Goal: Task Accomplishment & Management: Manage account settings

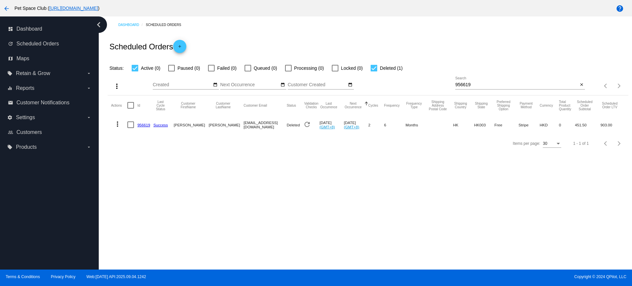
click at [422, 78] on div "more_vert Sep Jan Feb Mar [DATE]" at bounding box center [368, 83] width 521 height 23
drag, startPoint x: 481, startPoint y: 86, endPoint x: 435, endPoint y: 84, distance: 45.8
click at [435, 84] on div "more_vert Sep Jan Feb Mar Apr 1" at bounding box center [368, 83] width 521 height 23
paste input "caroltang0926@gmail.com"
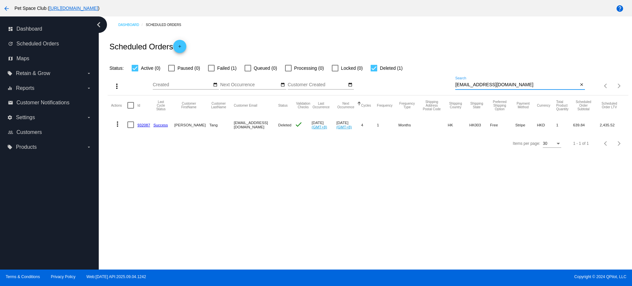
type input "caroltang0926@gmail.com"
drag, startPoint x: 528, startPoint y: 81, endPoint x: 422, endPoint y: 80, distance: 106.1
click at [422, 80] on div "more_vert Sep Jan Feb Mar Apr 1" at bounding box center [368, 83] width 521 height 23
click at [373, 67] on div at bounding box center [374, 68] width 7 height 7
click at [374, 71] on input "Deleted (1)" at bounding box center [374, 71] width 0 height 0
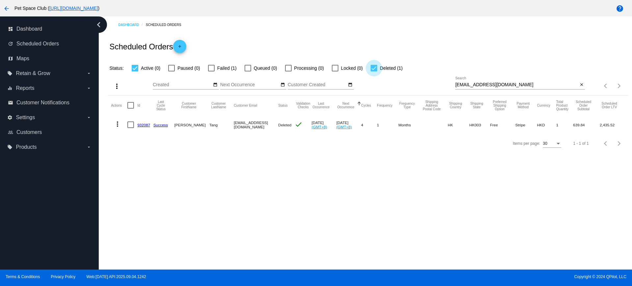
checkbox input "false"
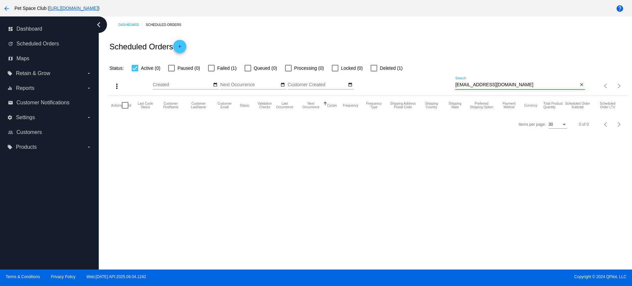
drag, startPoint x: 523, startPoint y: 84, endPoint x: 416, endPoint y: 83, distance: 107.4
click at [416, 83] on div "more_vert Sep Jan Feb Mar Apr 1" at bounding box center [368, 83] width 521 height 23
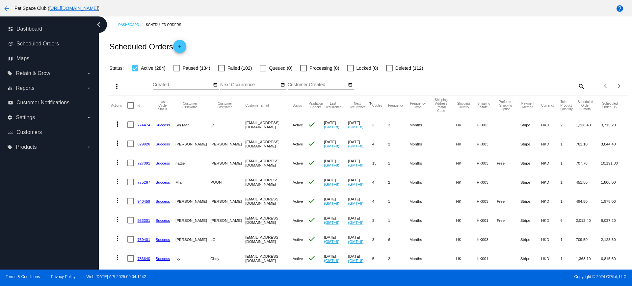
click at [104, 108] on div "Dashboard Scheduled Orders Scheduled Orders add Status: Active (284) Paused (13…" at bounding box center [366, 142] width 534 height 253
click at [577, 86] on mat-icon "search" at bounding box center [581, 86] width 8 height 10
click at [512, 83] on input "Search" at bounding box center [521, 84] width 130 height 5
paste input "849395"
type input "849395"
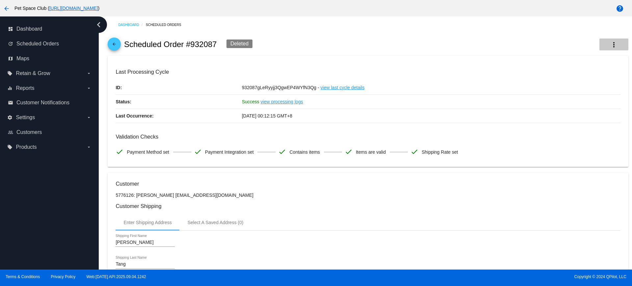
click at [610, 44] on mat-icon "more_vert" at bounding box center [614, 45] width 8 height 8
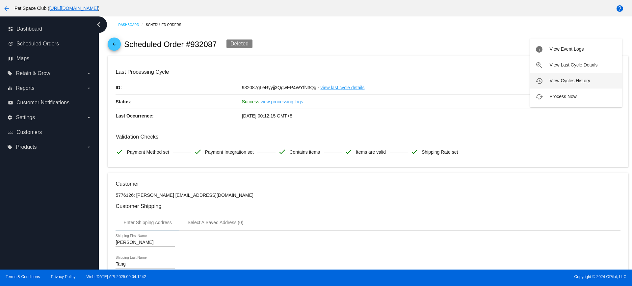
click at [557, 81] on span "View Cycles History" at bounding box center [570, 80] width 41 height 5
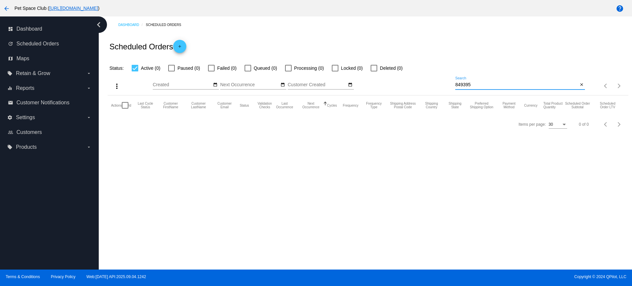
drag, startPoint x: 481, startPoint y: 84, endPoint x: 435, endPoint y: 84, distance: 46.4
click at [435, 84] on div "more_vert Sep Jan Feb Mar [DATE]" at bounding box center [368, 83] width 521 height 23
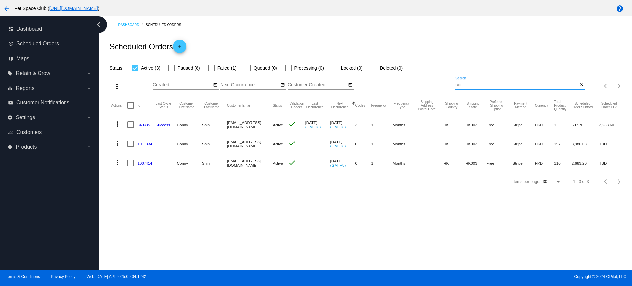
type input "[EMAIL_ADDRESS][DOMAIN_NAME]"
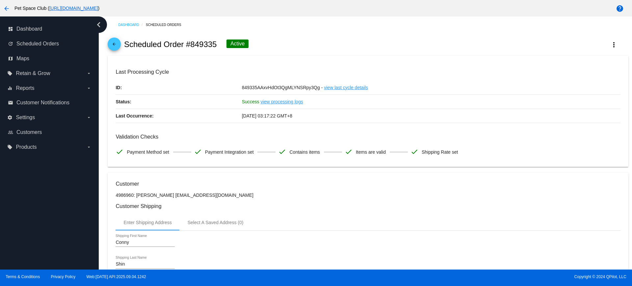
click at [101, 78] on div "Dashboard Scheduled Orders arrow_back Scheduled Order #849335 Active more_vert …" at bounding box center [366, 142] width 534 height 253
drag, startPoint x: 217, startPoint y: 42, endPoint x: 191, endPoint y: 43, distance: 25.7
click at [191, 43] on h2 "Scheduled Order #849335" at bounding box center [170, 44] width 93 height 9
copy h2 "849335"
click at [325, 47] on div "arrow_back Scheduled Order #849335 Active more_vert" at bounding box center [368, 44] width 521 height 22
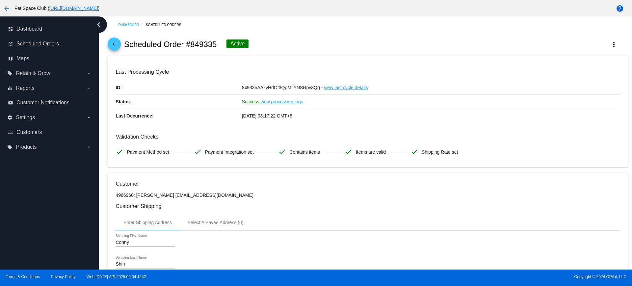
drag, startPoint x: 100, startPoint y: 86, endPoint x: 105, endPoint y: 86, distance: 5.3
click at [100, 86] on div "Dashboard Scheduled Orders arrow_back Scheduled Order #849335 Active more_vert …" at bounding box center [366, 142] width 534 height 253
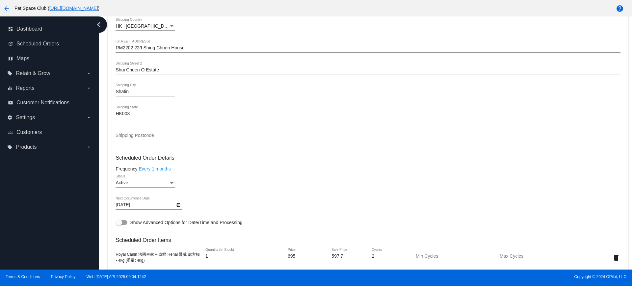
scroll to position [329, 0]
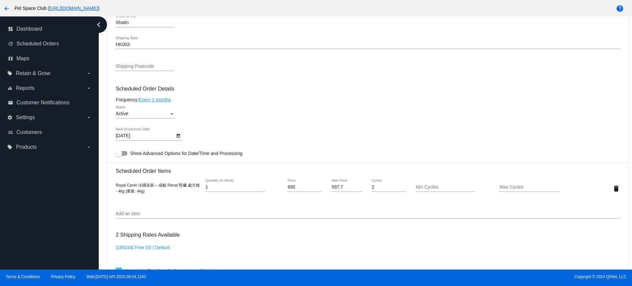
click at [179, 138] on icon "Open calendar" at bounding box center [178, 136] width 5 height 8
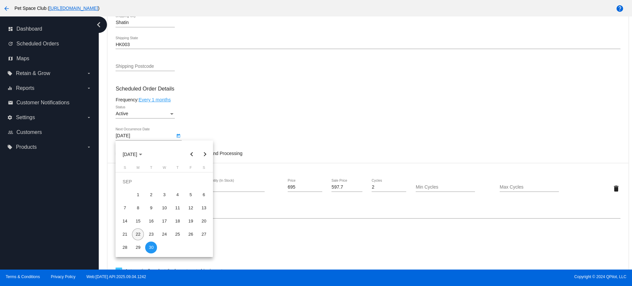
click at [137, 234] on div "22" at bounding box center [138, 235] width 12 height 12
type input "9/22/2025"
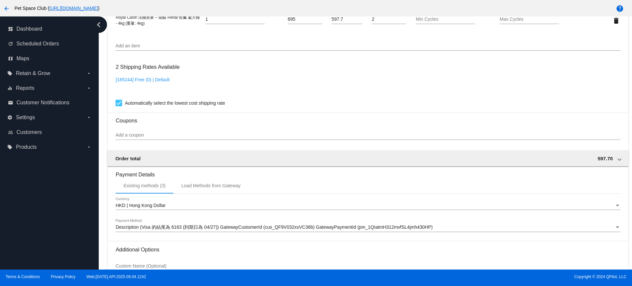
scroll to position [562, 0]
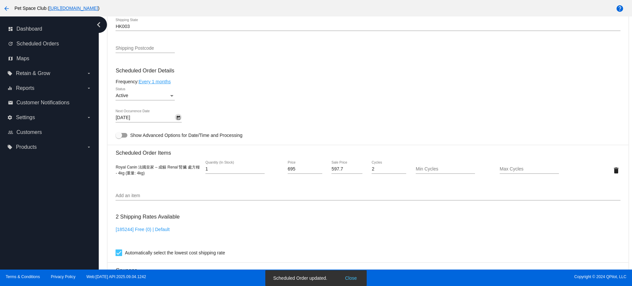
scroll to position [315, 0]
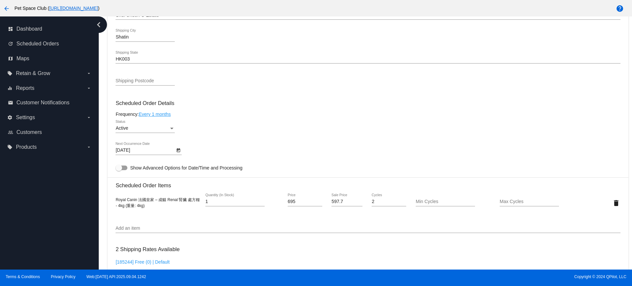
drag, startPoint x: 103, startPoint y: 46, endPoint x: 150, endPoint y: 33, distance: 48.5
click at [104, 46] on div "Dashboard Scheduled Orders arrow_back Scheduled Order #849335 Active more_vert …" at bounding box center [366, 142] width 534 height 253
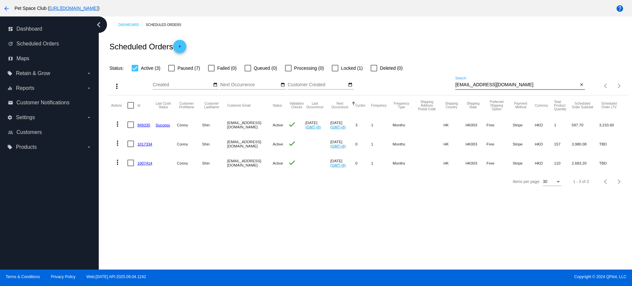
drag, startPoint x: 526, startPoint y: 84, endPoint x: 419, endPoint y: 79, distance: 106.8
click at [420, 79] on div "more_vert Sep Jan Feb Mar Apr 1" at bounding box center [368, 83] width 521 height 23
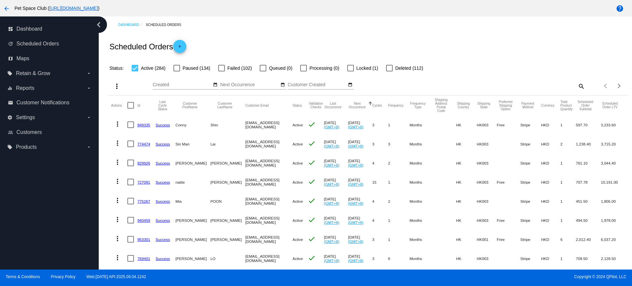
click at [102, 124] on div "Dashboard Scheduled Orders Scheduled Orders add Status: Active (284) Paused (13…" at bounding box center [366, 142] width 534 height 253
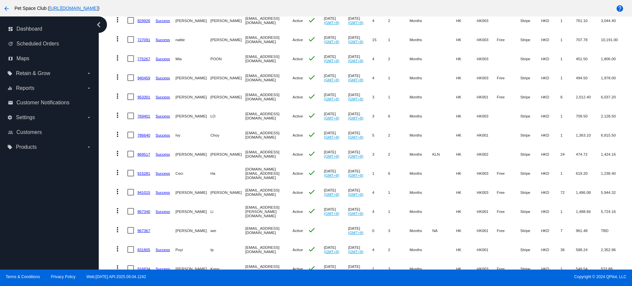
scroll to position [165, 0]
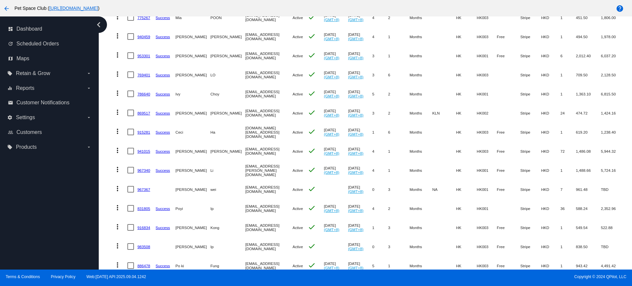
click at [101, 90] on div "Dashboard Scheduled Orders Scheduled Orders add Status: Active (284) Paused (13…" at bounding box center [366, 142] width 534 height 253
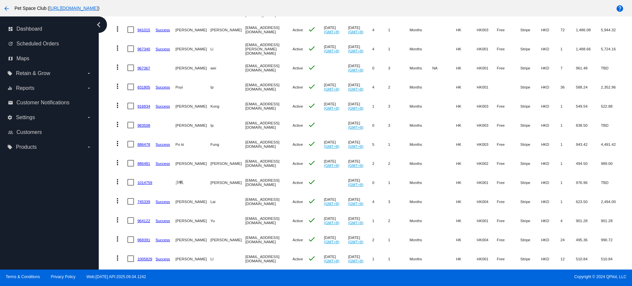
scroll to position [288, 0]
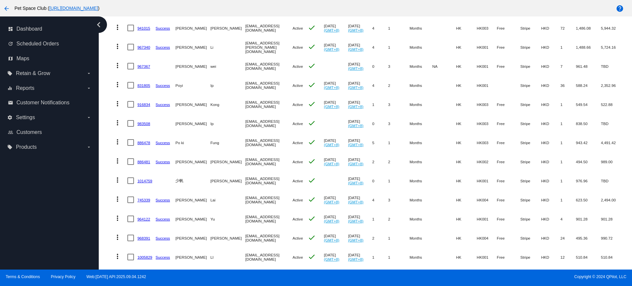
drag, startPoint x: 107, startPoint y: 190, endPoint x: 111, endPoint y: 190, distance: 4.3
click at [107, 190] on div "Dashboard Scheduled Orders Scheduled Orders add Status: Active (284) Paused (13…" at bounding box center [368, 74] width 528 height 690
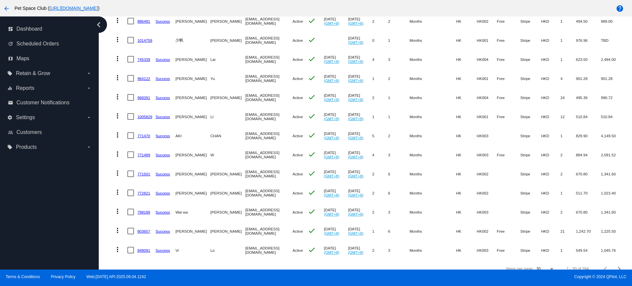
scroll to position [443, 0]
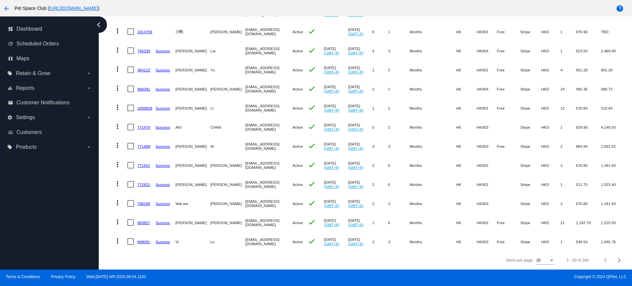
click at [469, 258] on div "Items per page: 30 1 - 30 of 284" at bounding box center [368, 260] width 521 height 18
click at [613, 257] on button "Next page" at bounding box center [619, 260] width 13 height 13
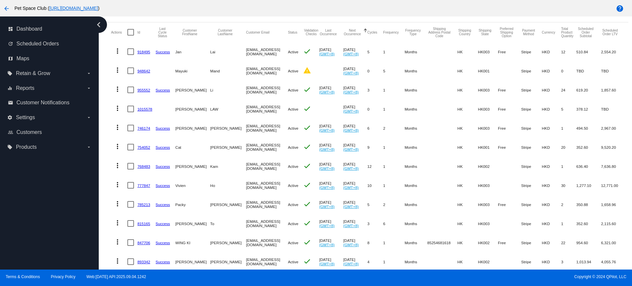
scroll to position [82, 0]
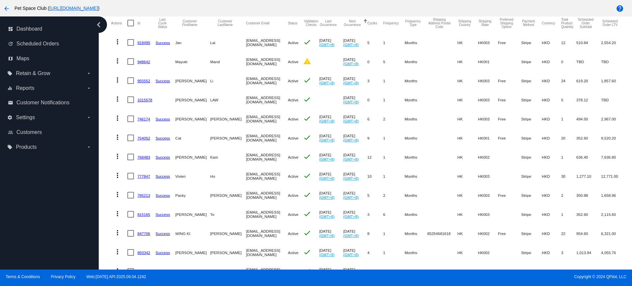
click at [104, 108] on div "Dashboard Scheduled Orders Scheduled Orders add Status: Active (284) Paused (13…" at bounding box center [368, 279] width 528 height 690
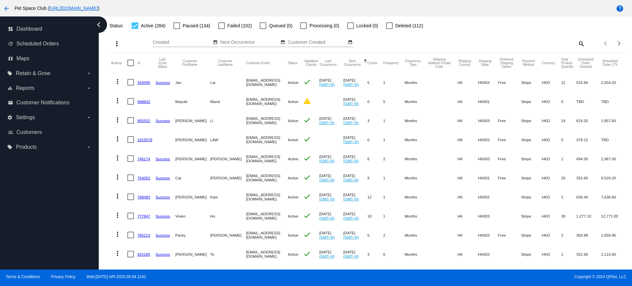
scroll to position [0, 0]
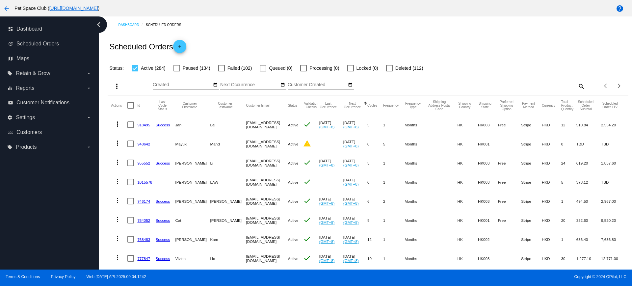
click at [577, 87] on mat-icon "search" at bounding box center [581, 86] width 8 height 10
click at [505, 82] on div "Search" at bounding box center [521, 83] width 130 height 13
paste input "932087"
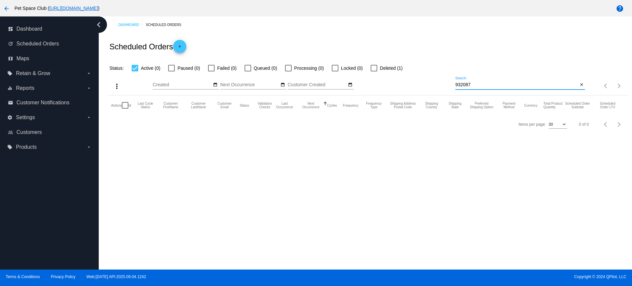
type input "932087"
click at [374, 69] on div at bounding box center [374, 68] width 7 height 7
click at [374, 71] on input "Deleted (1)" at bounding box center [374, 71] width 0 height 0
checkbox input "true"
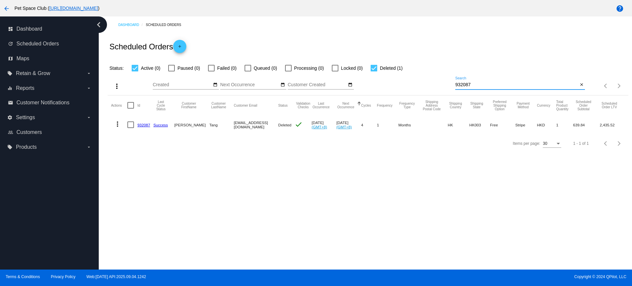
drag, startPoint x: 487, startPoint y: 85, endPoint x: 434, endPoint y: 84, distance: 52.4
click at [434, 84] on div "more_vert Sep Jan Feb Mar Apr 1" at bounding box center [368, 83] width 521 height 23
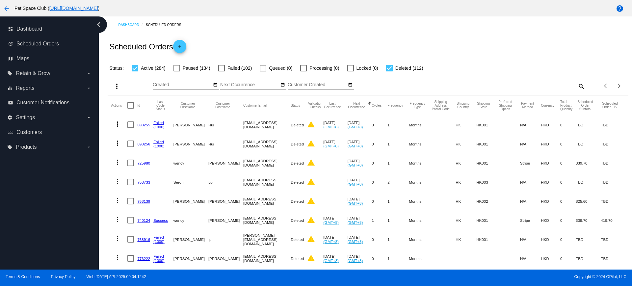
click at [577, 87] on mat-icon "search" at bounding box center [581, 86] width 8 height 10
click at [513, 83] on input "Search" at bounding box center [521, 84] width 130 height 5
paste input "934638"
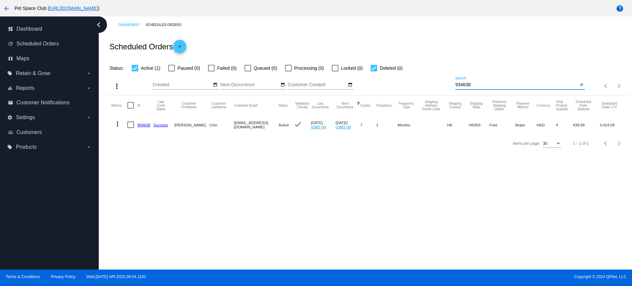
type input "934638"
drag, startPoint x: 145, startPoint y: 126, endPoint x: 308, endPoint y: 179, distance: 171.6
click at [308, 179] on div "Dashboard Scheduled Orders Scheduled Orders add Status: Active (1) Paused (0) F…" at bounding box center [366, 142] width 534 height 253
click at [485, 86] on input "934638" at bounding box center [517, 84] width 123 height 5
drag, startPoint x: 474, startPoint y: 85, endPoint x: 448, endPoint y: 83, distance: 25.4
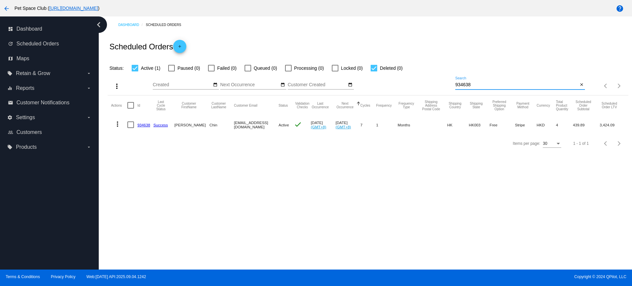
click at [448, 83] on div "more_vert Sep Jan Feb Mar Apr 1" at bounding box center [368, 83] width 521 height 23
click at [371, 70] on mat-checkbox "Deleted (0)" at bounding box center [383, 68] width 40 height 8
click at [373, 70] on div at bounding box center [374, 68] width 7 height 7
click at [374, 71] on input "Deleted (0)" at bounding box center [374, 71] width 0 height 0
checkbox input "false"
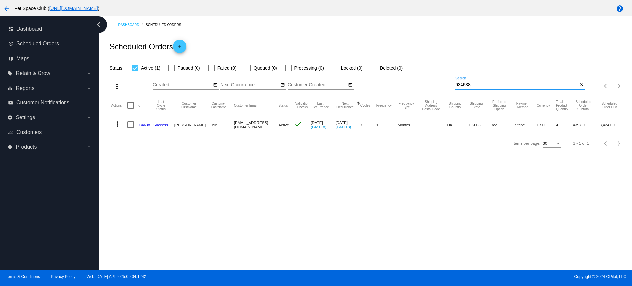
drag, startPoint x: 483, startPoint y: 82, endPoint x: 438, endPoint y: 82, distance: 45.5
click at [438, 82] on app-dashboard-scheduled-orders "Scheduled Orders add Status: Active (1) Paused (0) Failed (0) Queued (0) Proces…" at bounding box center [368, 93] width 521 height 120
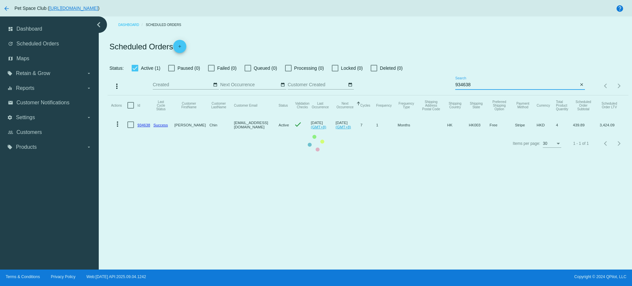
paste input "81778"
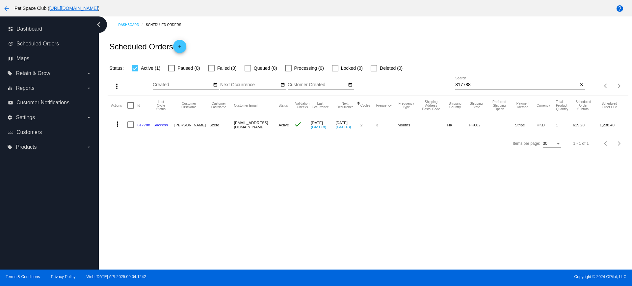
click at [437, 82] on div "more_vert Sep Jan Feb Mar Apr 1" at bounding box center [368, 83] width 521 height 23
paste input "49335"
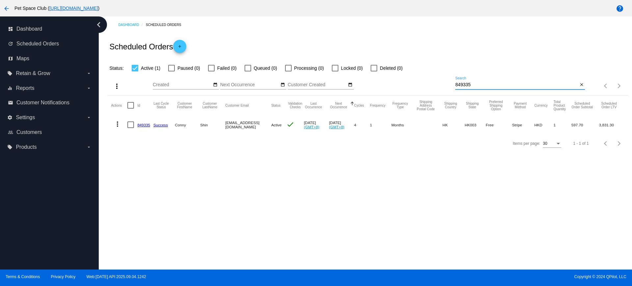
type input "849335"
click at [487, 81] on div "849335 Search" at bounding box center [517, 83] width 123 height 13
drag, startPoint x: 487, startPoint y: 83, endPoint x: 428, endPoint y: 77, distance: 59.2
click at [428, 77] on div "more_vert Sep Jan Feb Mar Apr 1" at bounding box center [368, 83] width 521 height 23
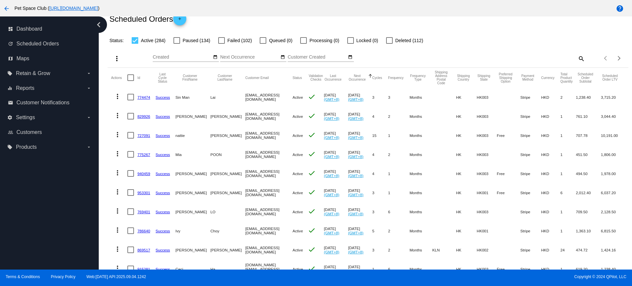
scroll to position [41, 0]
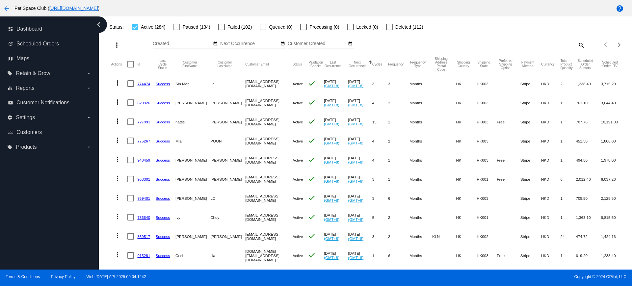
click at [577, 47] on mat-icon "search" at bounding box center [581, 45] width 8 height 10
click at [510, 44] on input "Search" at bounding box center [521, 43] width 130 height 5
paste input "944683"
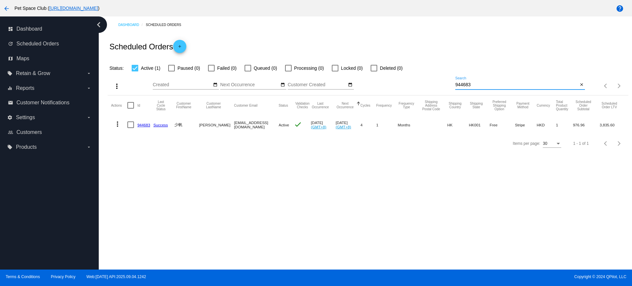
scroll to position [0, 0]
type input "944683"
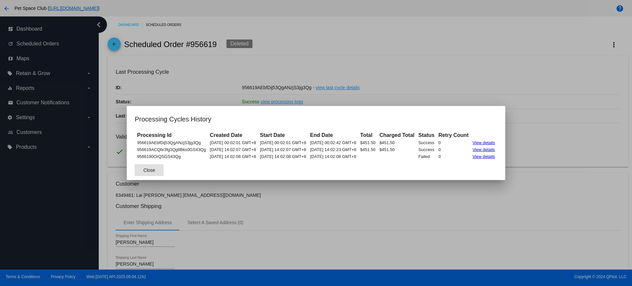
click at [278, 191] on div at bounding box center [316, 143] width 632 height 286
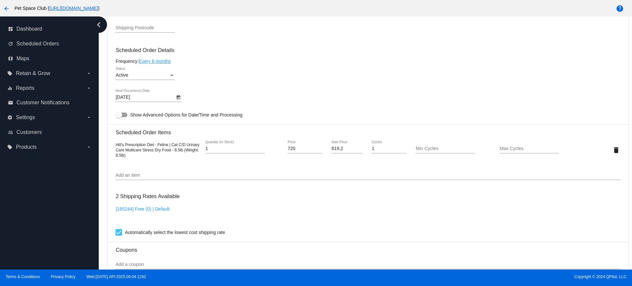
scroll to position [371, 0]
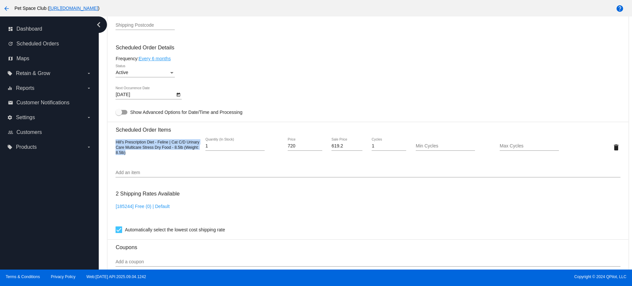
drag, startPoint x: 142, startPoint y: 153, endPoint x: 117, endPoint y: 142, distance: 28.0
click at [117, 142] on div "Hill's Prescription Diet - Feline | Cat C/D Urinary Care Multicare Stress Dry F…" at bounding box center [158, 147] width 84 height 16
copy span "Hill's Prescription Diet - Feline | Cat C/D Urinary Care Multicare Stress Dry F…"
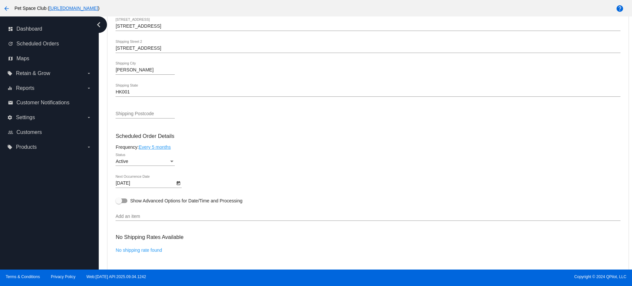
scroll to position [210, 0]
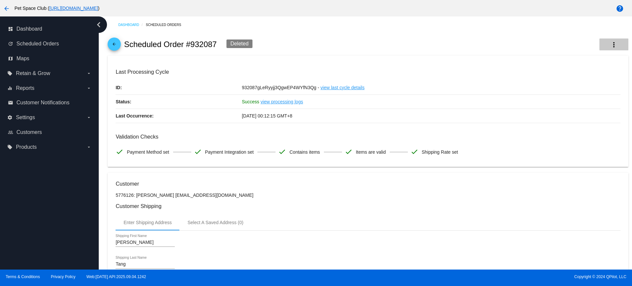
click at [610, 43] on mat-icon "more_vert" at bounding box center [614, 45] width 8 height 8
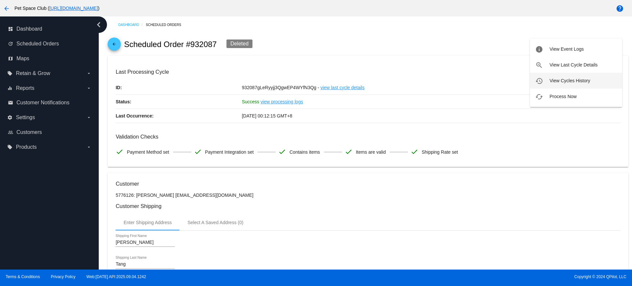
click at [568, 80] on span "View Cycles History" at bounding box center [570, 80] width 41 height 5
